Goal: Entertainment & Leisure: Consume media (video, audio)

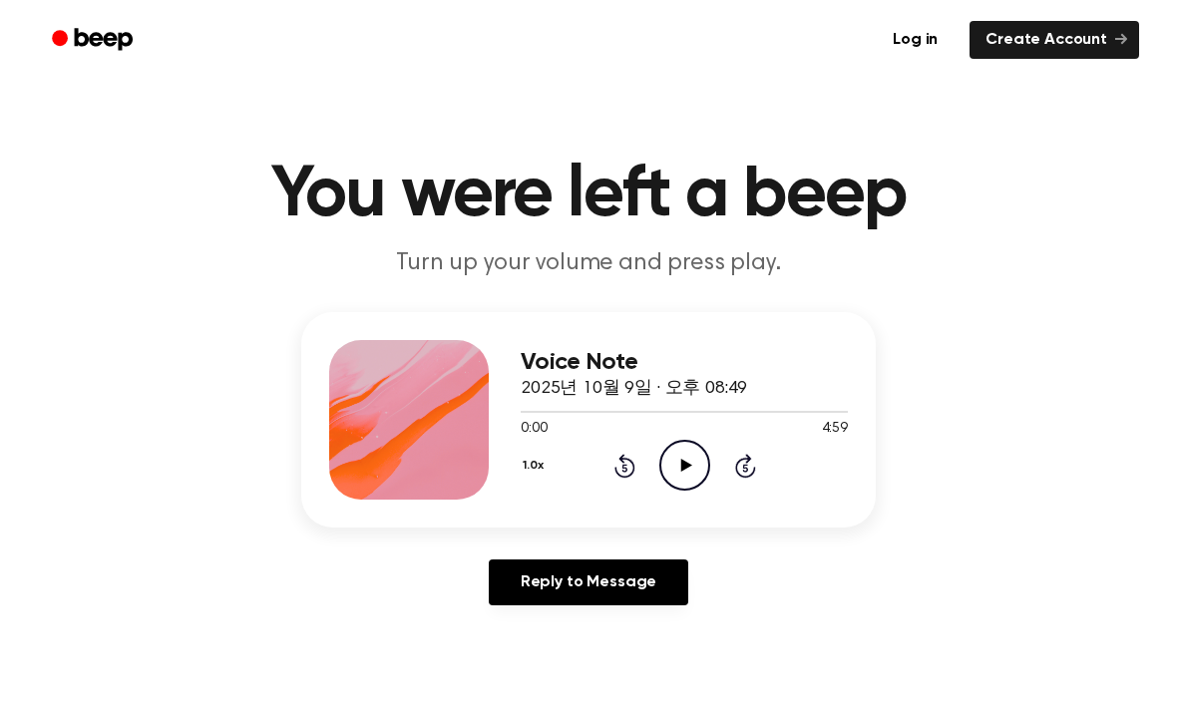
click at [691, 470] on icon "Play Audio" at bounding box center [684, 465] width 51 height 51
click at [526, 472] on button "1.0x" at bounding box center [536, 466] width 30 height 34
click at [560, 672] on div "2.0x" at bounding box center [559, 687] width 77 height 37
click at [561, 680] on main "You were left a beep Turn up your volume and press play. Voice Note 2025년 10월 9…" at bounding box center [588, 615] width 1177 height 1230
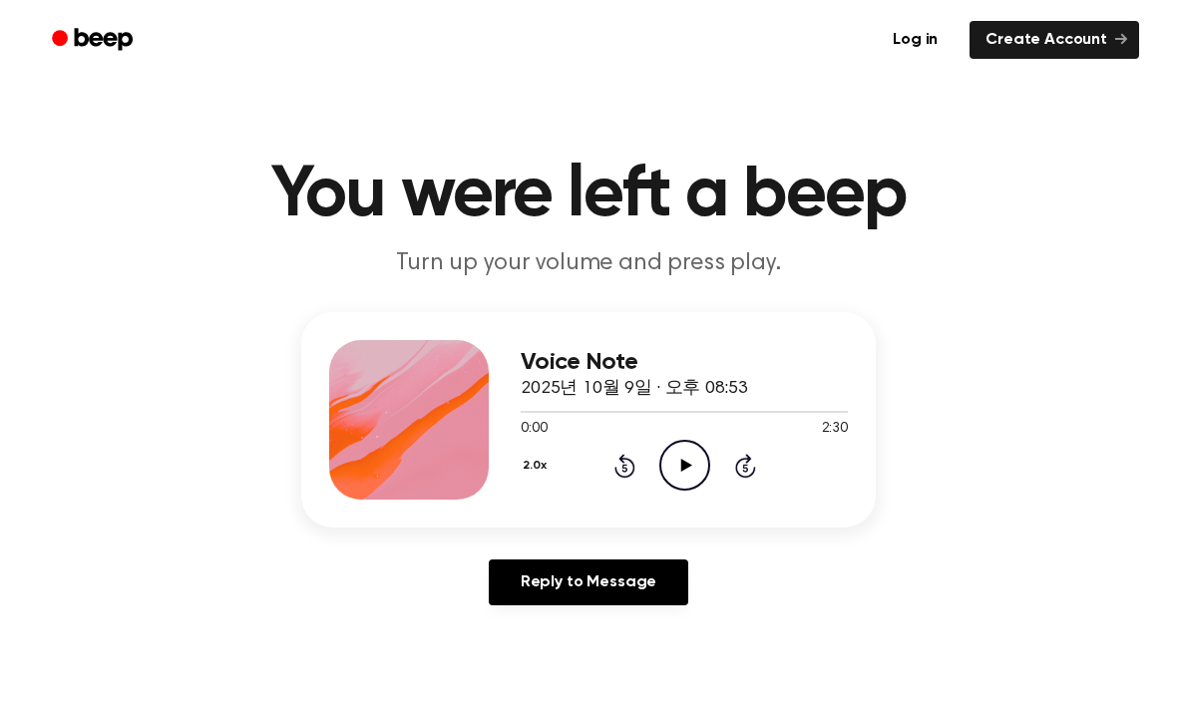
click at [677, 471] on icon "Play Audio" at bounding box center [684, 465] width 51 height 51
click at [751, 471] on icon "Skip 5 seconds" at bounding box center [745, 466] width 22 height 26
click at [742, 469] on icon "Skip 5 seconds" at bounding box center [745, 466] width 22 height 26
click at [746, 468] on icon at bounding box center [744, 468] width 5 height 8
click at [742, 472] on icon "Skip 5 seconds" at bounding box center [745, 466] width 22 height 26
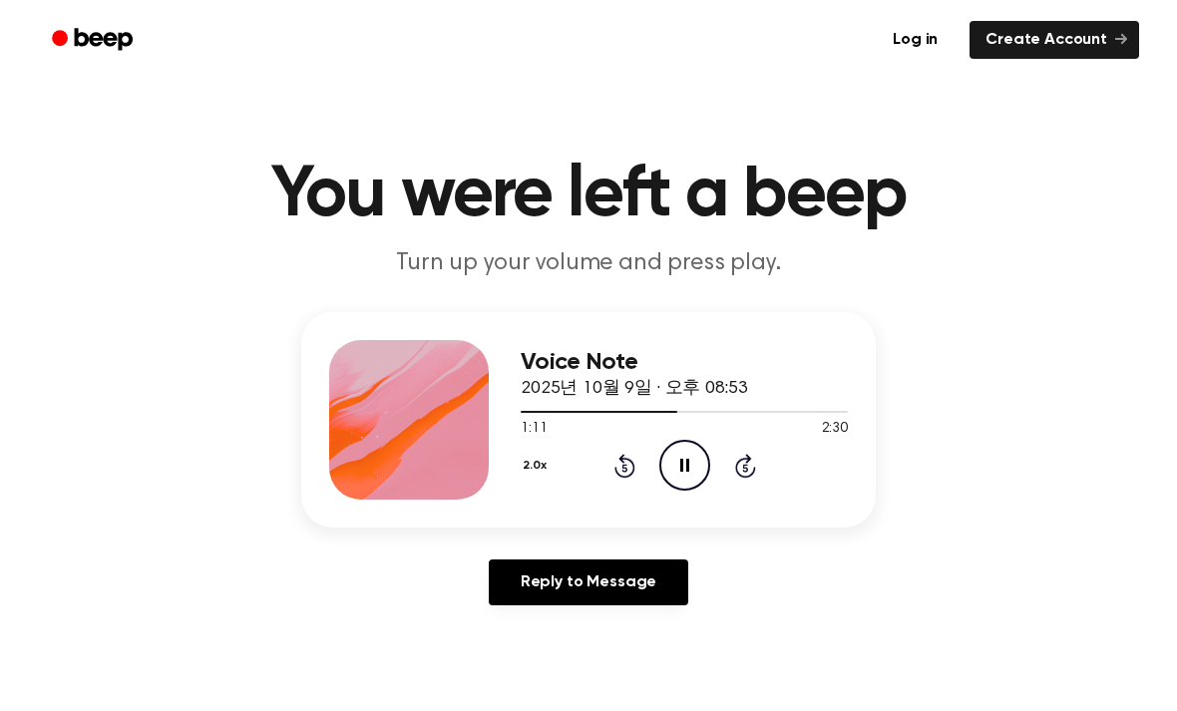
click at [748, 477] on icon at bounding box center [745, 466] width 21 height 24
click at [747, 471] on icon at bounding box center [744, 468] width 5 height 8
click at [746, 459] on icon at bounding box center [745, 466] width 21 height 24
click at [839, 292] on main "You were left a beep Turn up your volume and press play. Voice Note 2025년 10월 9…" at bounding box center [588, 615] width 1177 height 1230
